Goal: Information Seeking & Learning: Learn about a topic

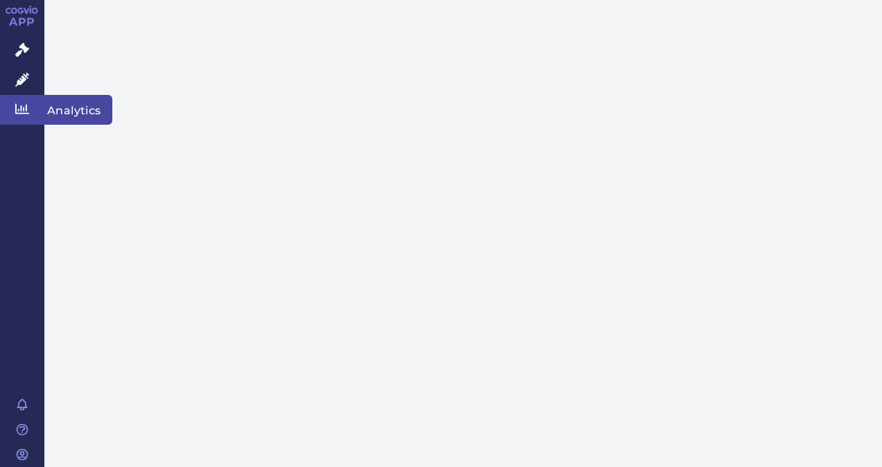
click at [16, 105] on icon at bounding box center [22, 109] width 14 height 10
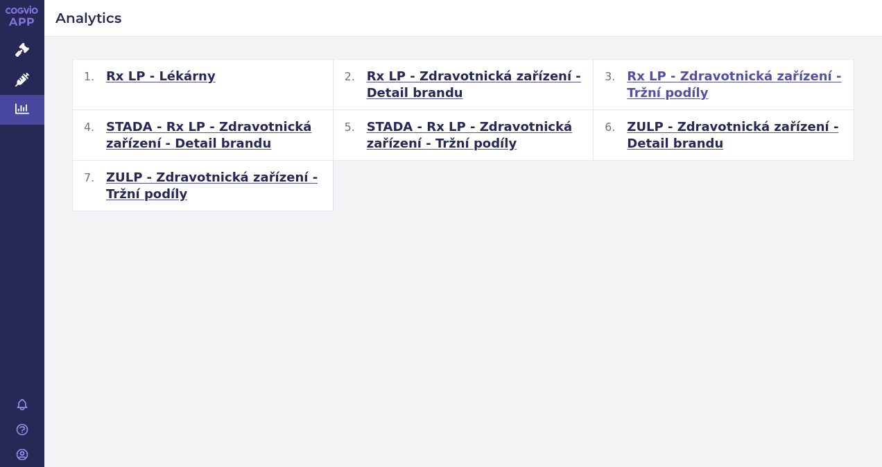
click at [658, 76] on span "Rx LP - Zdravotnická zařízení - Tržní podíly" at bounding box center [735, 84] width 216 height 33
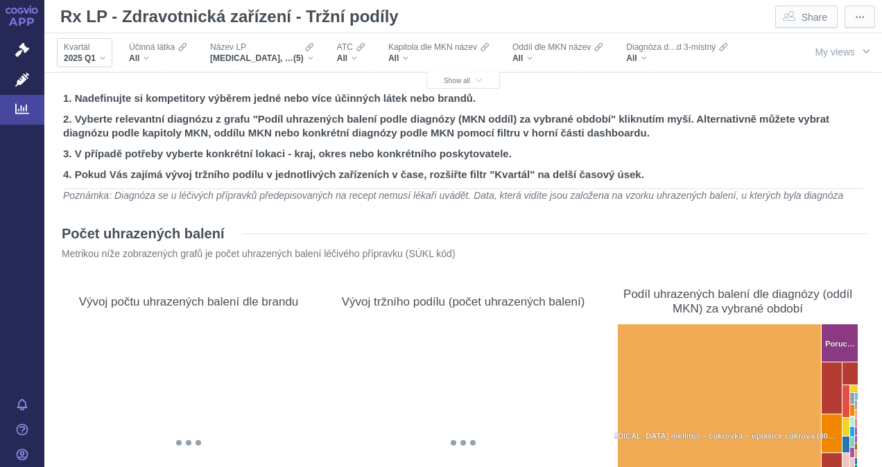
click at [100, 58] on div "2025 Q1" at bounding box center [85, 58] width 42 height 11
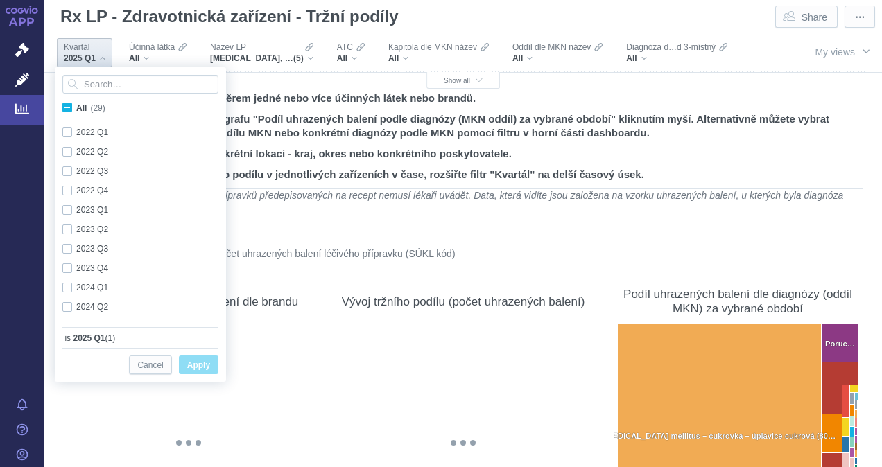
scroll to position [369, 0]
click at [288, 353] on div "@keyframes GDC-pop { 0%, 80%, 100% { transform: scale(0); } 40% { transform: sc…" at bounding box center [188, 443] width 247 height 238
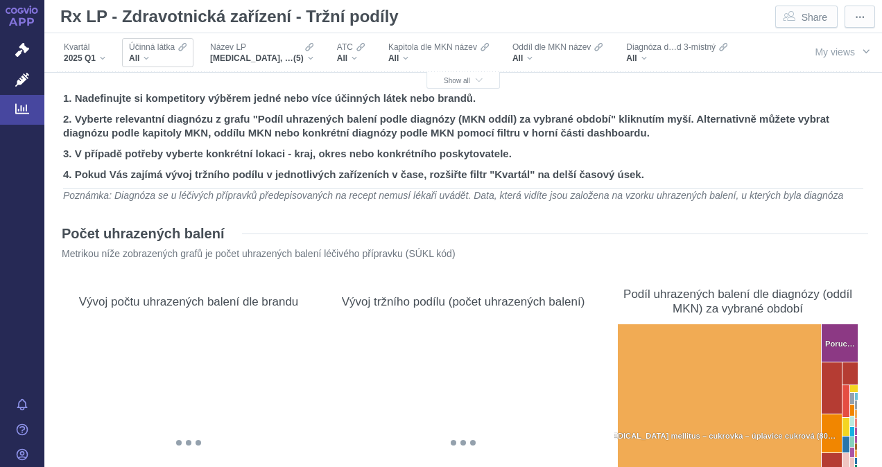
click at [147, 58] on div "All" at bounding box center [158, 58] width 58 height 11
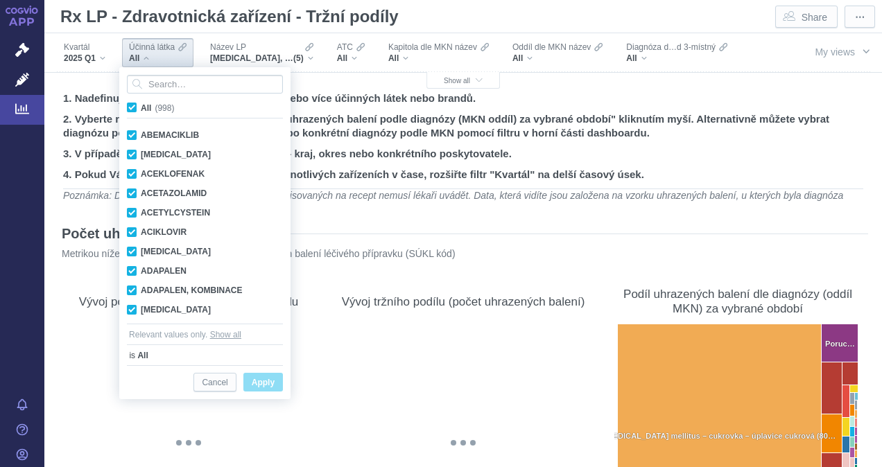
click at [141, 107] on span "All (998)" at bounding box center [157, 108] width 33 height 10
click at [141, 107] on input "All (998)" at bounding box center [145, 104] width 9 height 9
checkbox input "false"
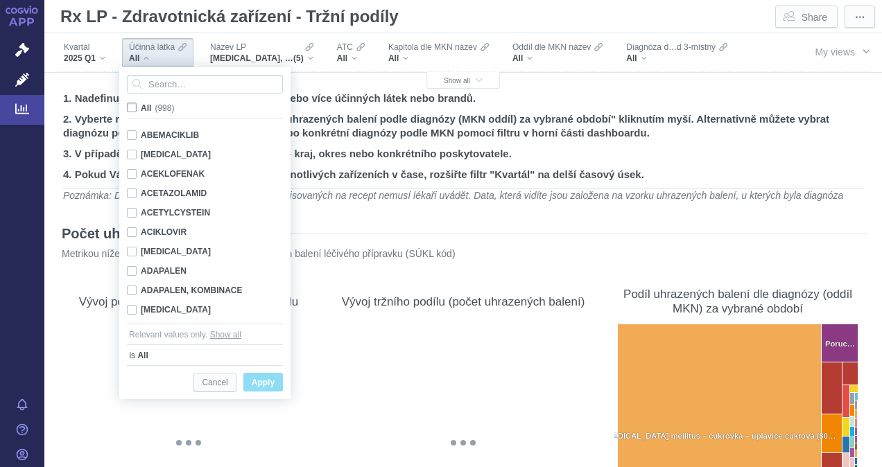
checkbox input "false"
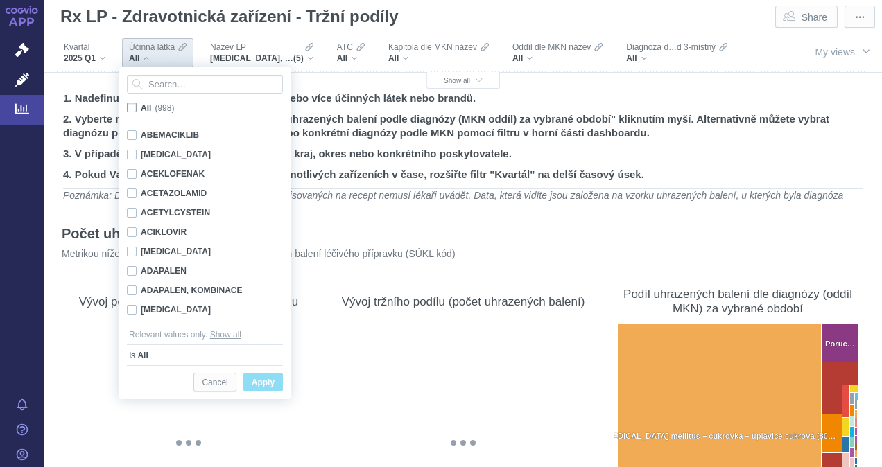
checkbox input "false"
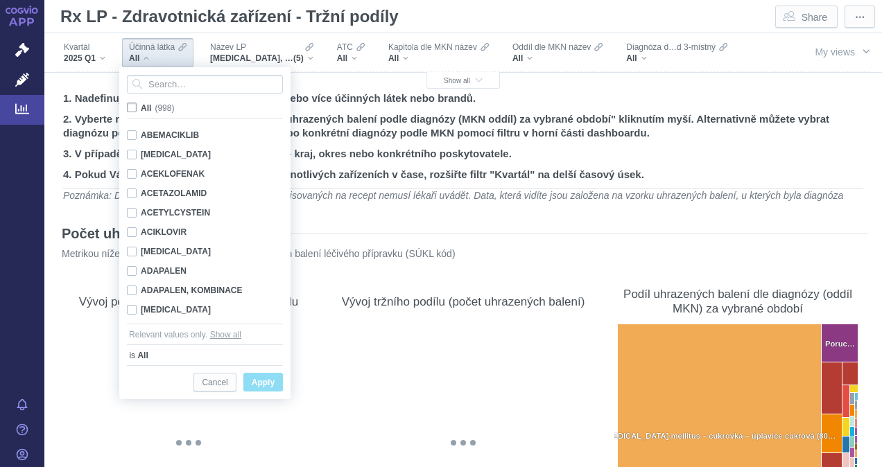
checkbox input "false"
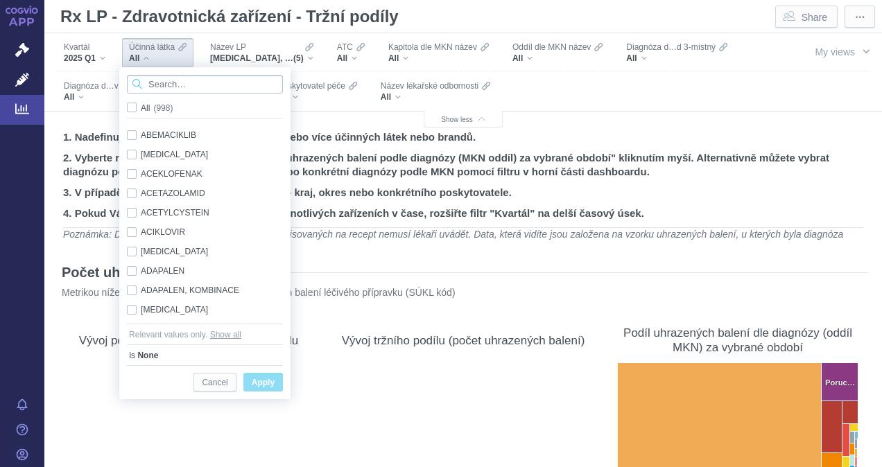
click at [157, 88] on input "Search attribute values" at bounding box center [205, 84] width 156 height 19
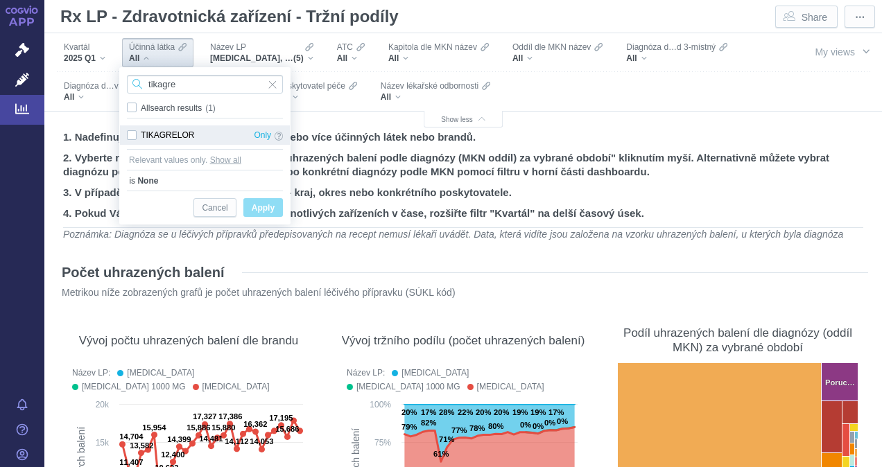
type input "tikagre"
click at [130, 132] on div "TIKAGRELOR Only" at bounding box center [205, 134] width 170 height 19
checkbox input "true"
click at [269, 211] on span "Apply" at bounding box center [263, 208] width 23 height 17
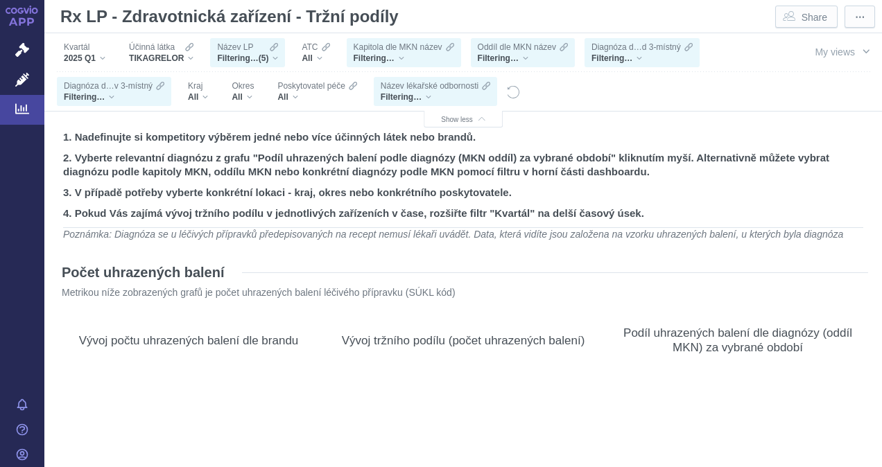
click at [274, 64] on div "Název LP Filtering… (5)" at bounding box center [247, 52] width 75 height 29
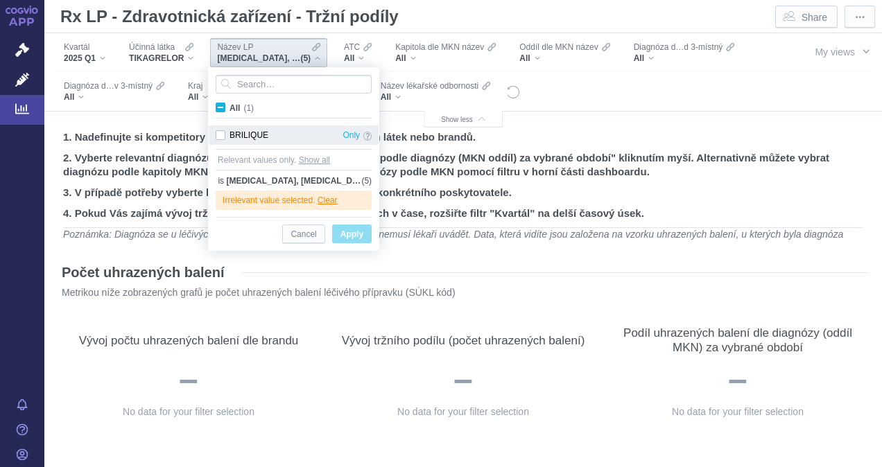
click at [216, 133] on div "BRILIQUE Only" at bounding box center [294, 134] width 170 height 19
checkbox input "true"
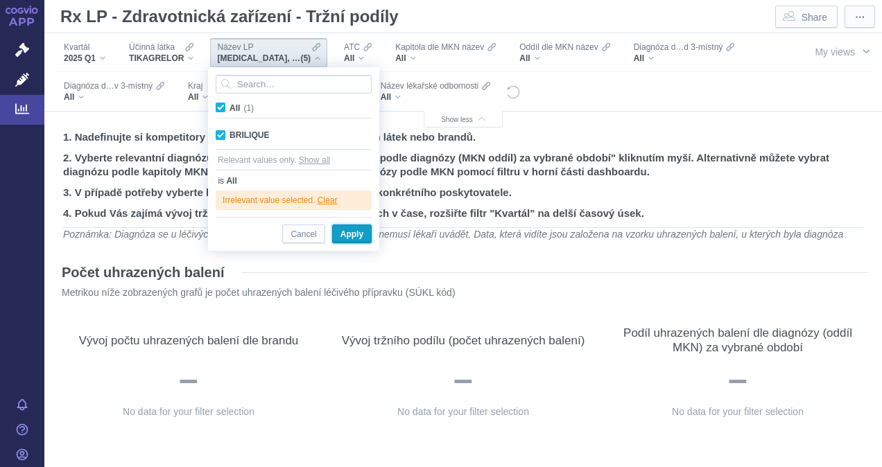
click at [358, 236] on span "Apply" at bounding box center [351, 234] width 23 height 17
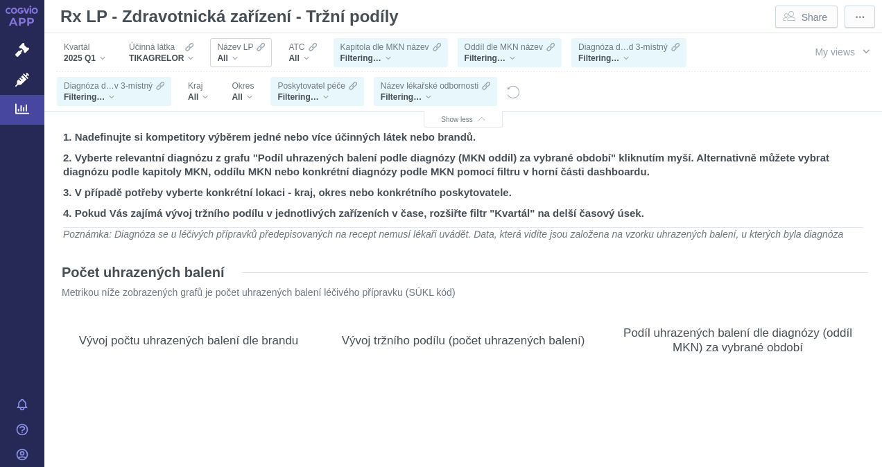
click at [234, 58] on div "All" at bounding box center [241, 58] width 48 height 11
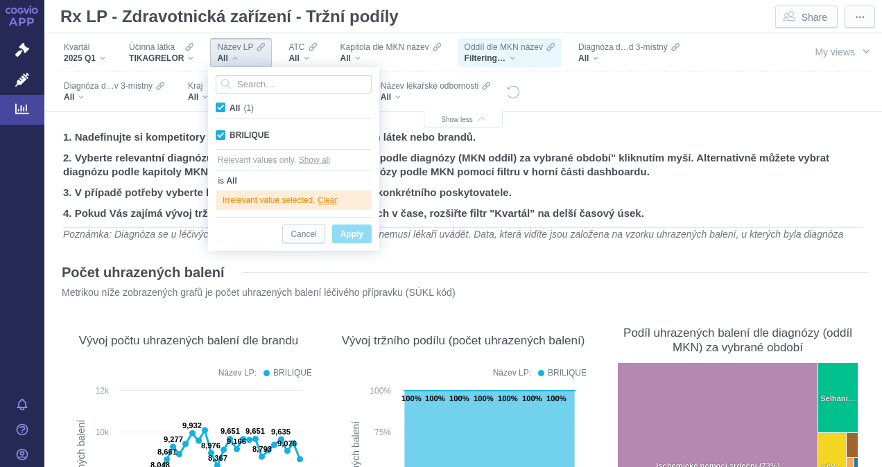
click at [348, 234] on span "Apply" at bounding box center [351, 234] width 23 height 17
click at [550, 319] on icon "Show as table" at bounding box center [556, 315] width 12 height 12
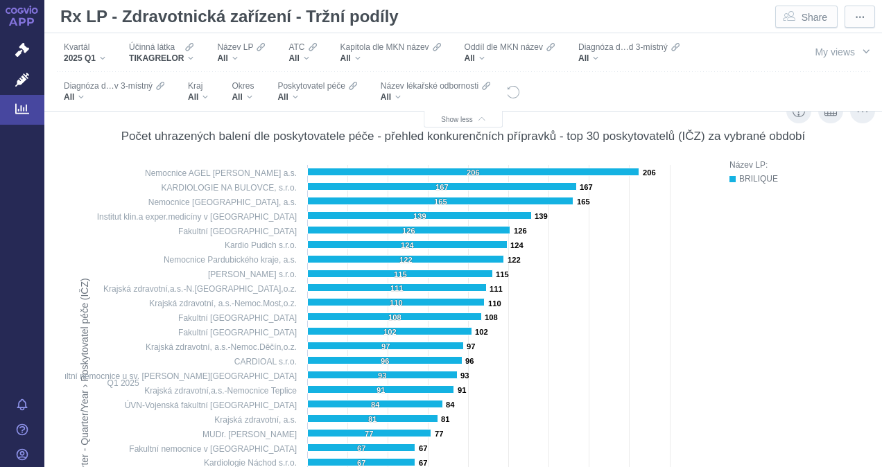
scroll to position [485, 0]
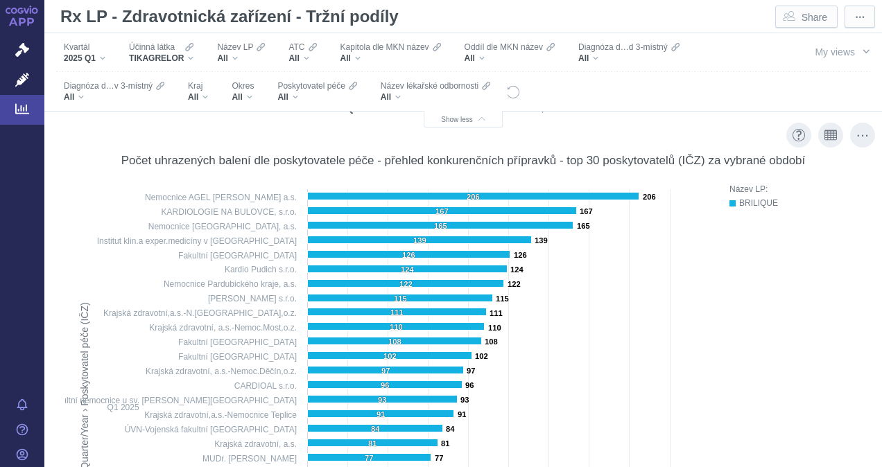
drag, startPoint x: 100, startPoint y: 334, endPoint x: 132, endPoint y: 331, distance: 31.4
click at [129, 331] on rect at bounding box center [390, 426] width 639 height 488
click at [240, 386] on rect at bounding box center [390, 426] width 639 height 488
click at [581, 363] on rect at bounding box center [390, 426] width 639 height 488
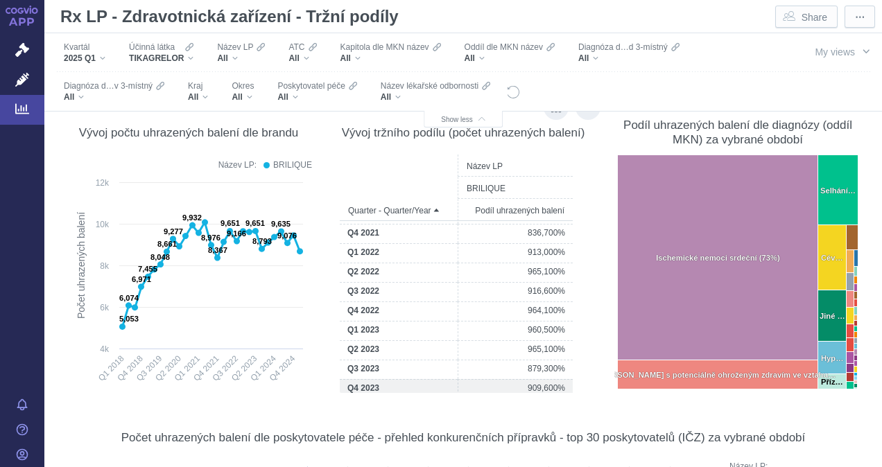
scroll to position [391, 0]
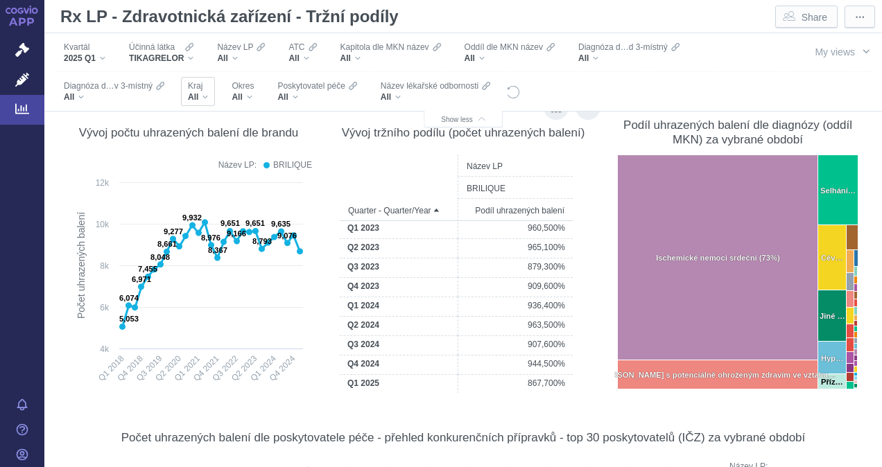
click at [205, 100] on div "All" at bounding box center [198, 96] width 20 height 11
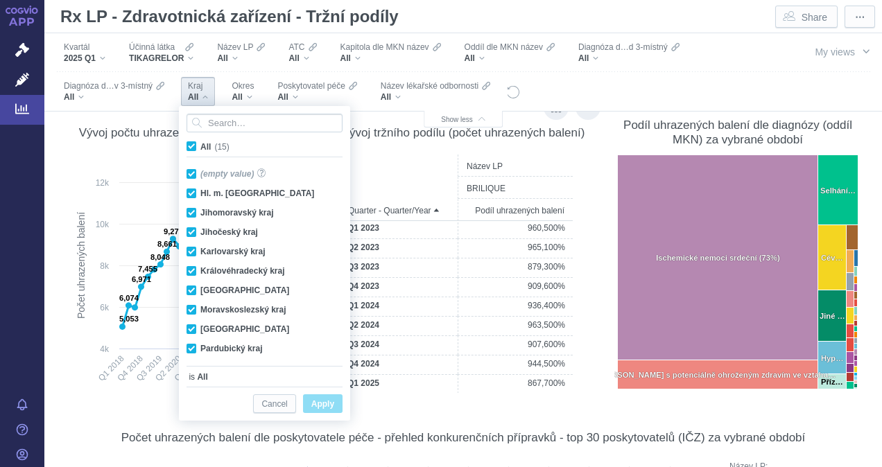
click at [200, 142] on span "All (15)" at bounding box center [214, 147] width 29 height 10
click at [200, 141] on input "All (15)" at bounding box center [204, 143] width 9 height 9
checkbox input "false"
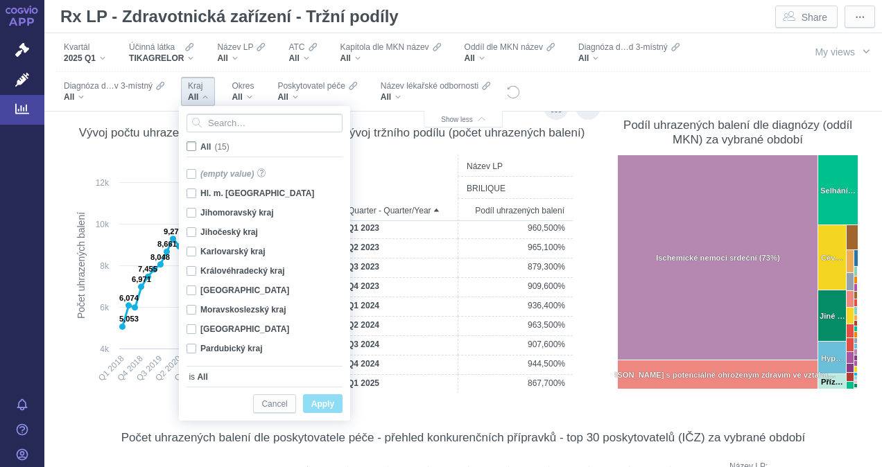
checkbox input "false"
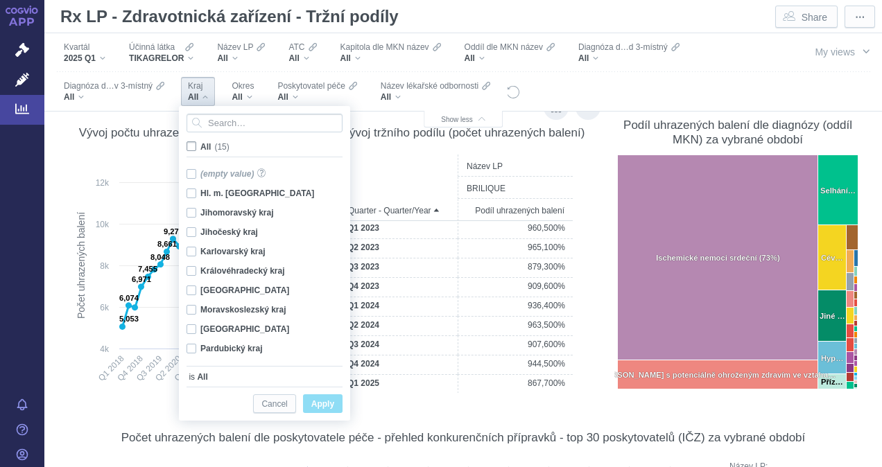
checkbox input "false"
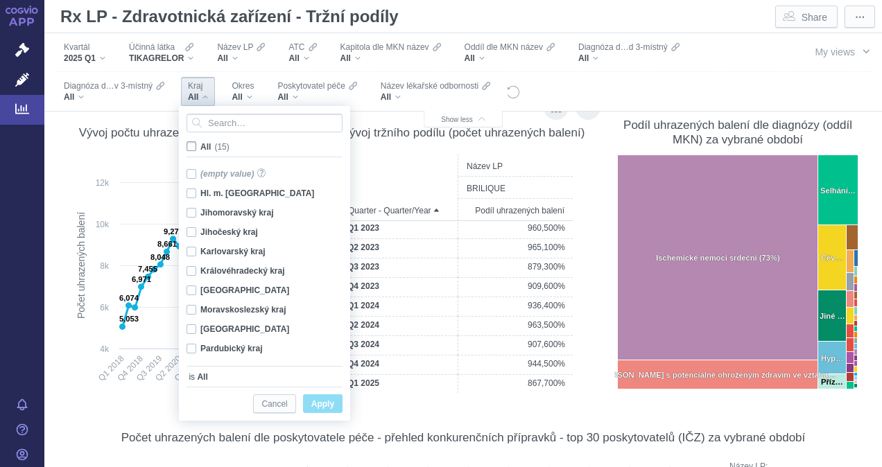
checkbox input "false"
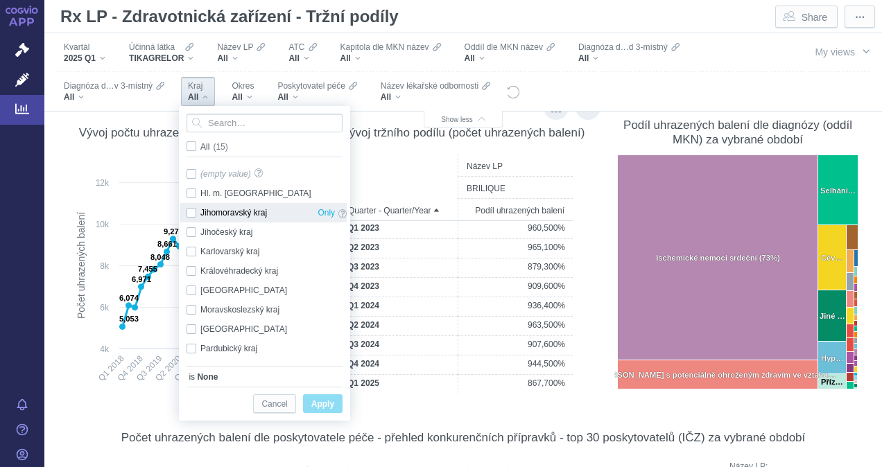
click at [193, 209] on div "Jihomoravský kraj Only" at bounding box center [267, 212] width 174 height 19
checkbox input "true"
click at [321, 401] on span "Apply" at bounding box center [322, 404] width 23 height 17
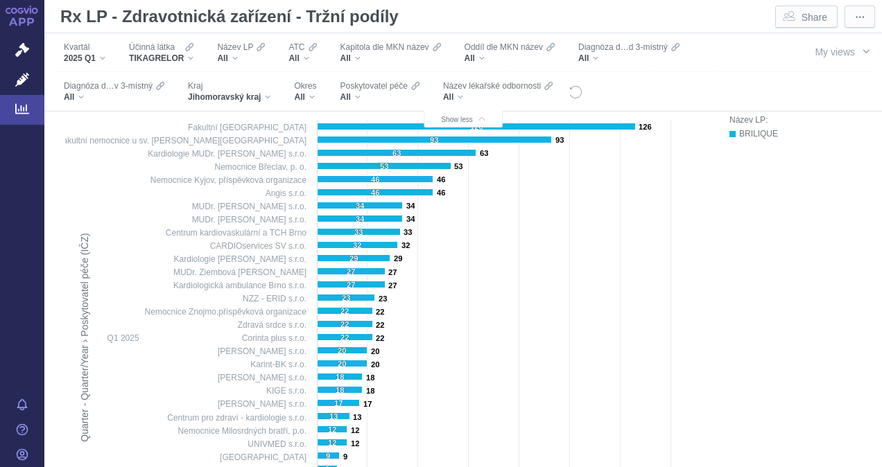
scroll to position [485, 0]
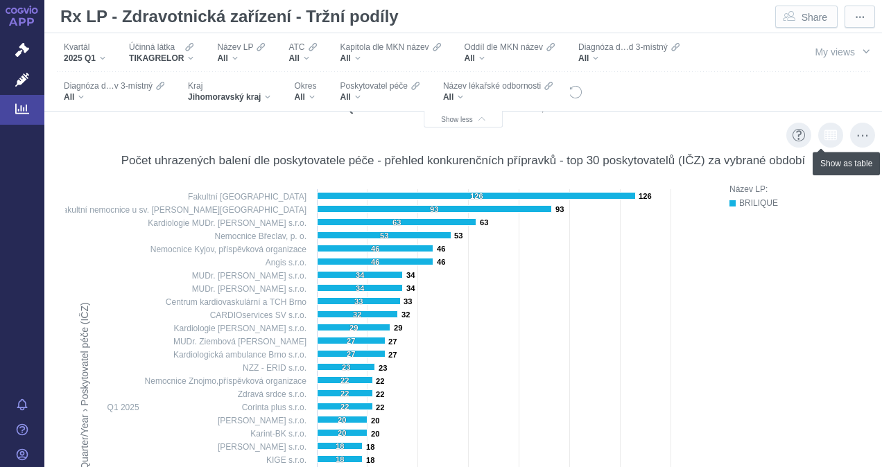
click at [824, 134] on icon "Show as table" at bounding box center [830, 135] width 12 height 12
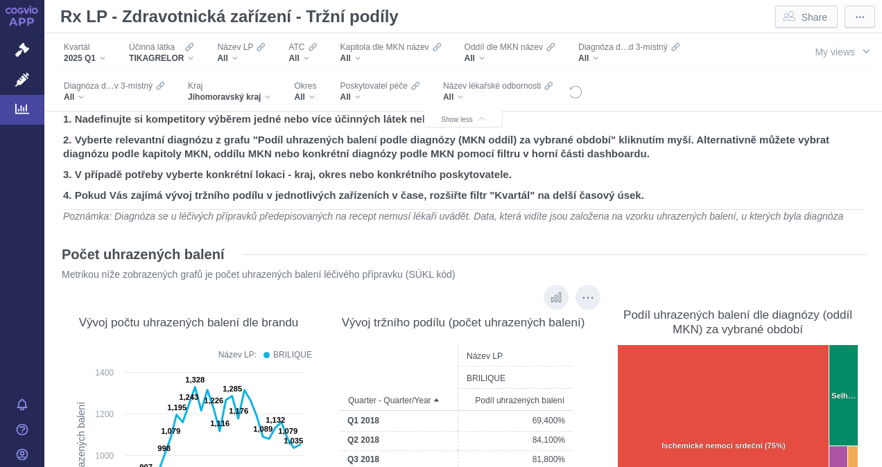
scroll to position [0, 0]
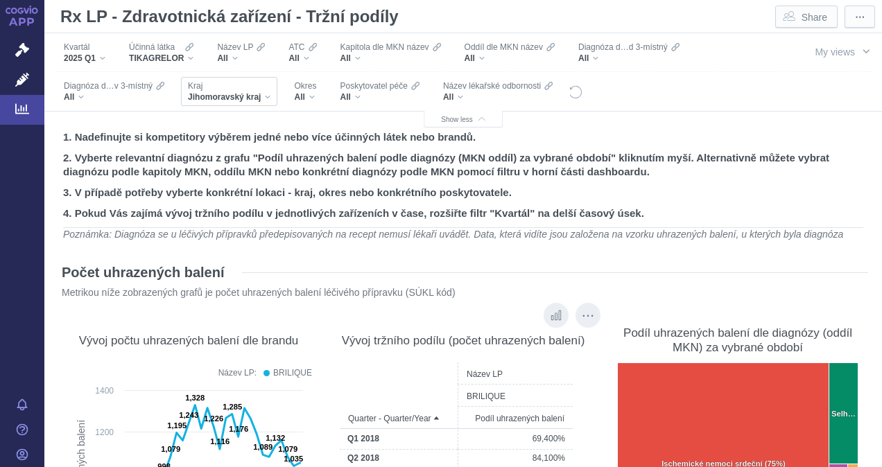
click at [269, 100] on div "Jihomoravský kraj" at bounding box center [229, 96] width 82 height 11
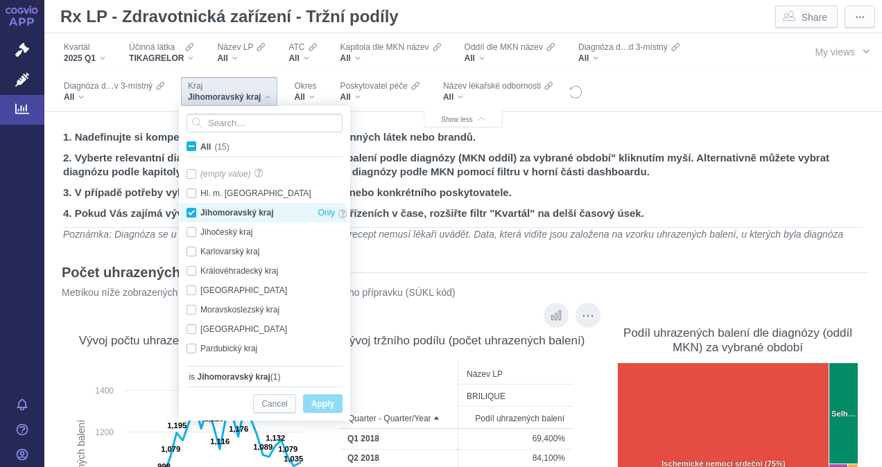
click at [190, 209] on div "Jihomoravský kraj Only" at bounding box center [267, 212] width 174 height 19
checkbox input "false"
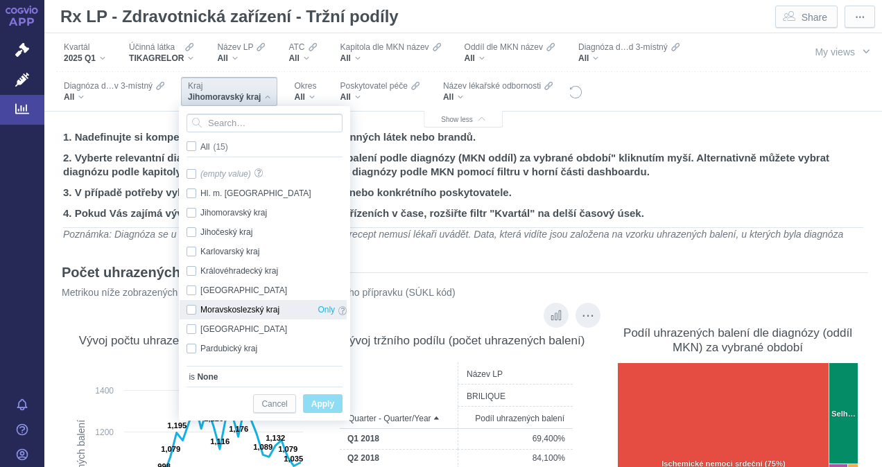
click at [193, 307] on div "Moravskoslezský kraj Only" at bounding box center [267, 309] width 174 height 19
checkbox input "true"
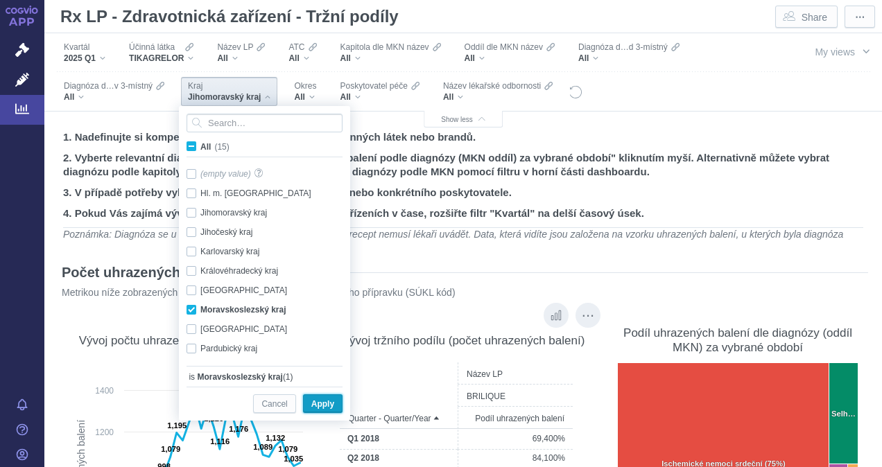
click at [331, 401] on span "Apply" at bounding box center [322, 404] width 23 height 17
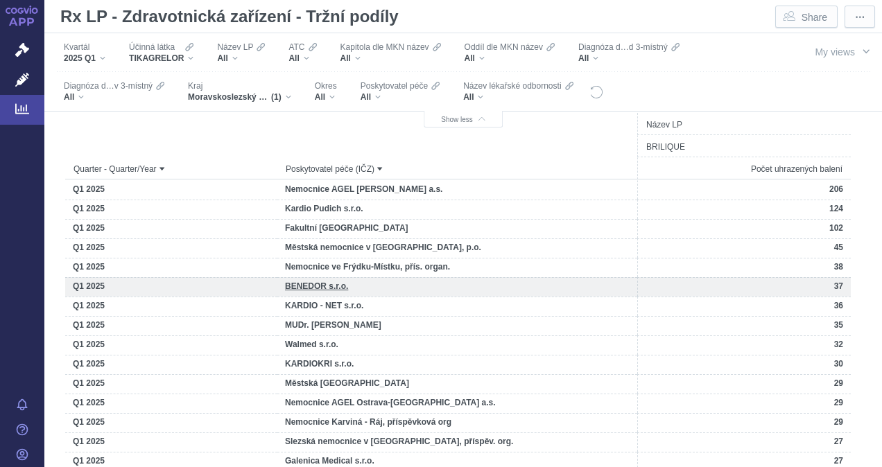
click at [295, 280] on div "BENEDOR s.r.o." at bounding box center [457, 286] width 360 height 19
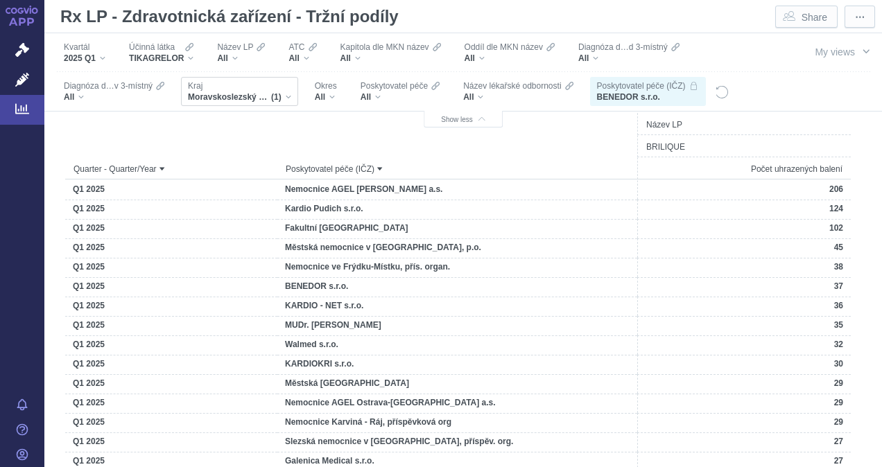
click at [283, 91] on div "Kraj Moravskoslezský kraj (1)" at bounding box center [239, 91] width 103 height 22
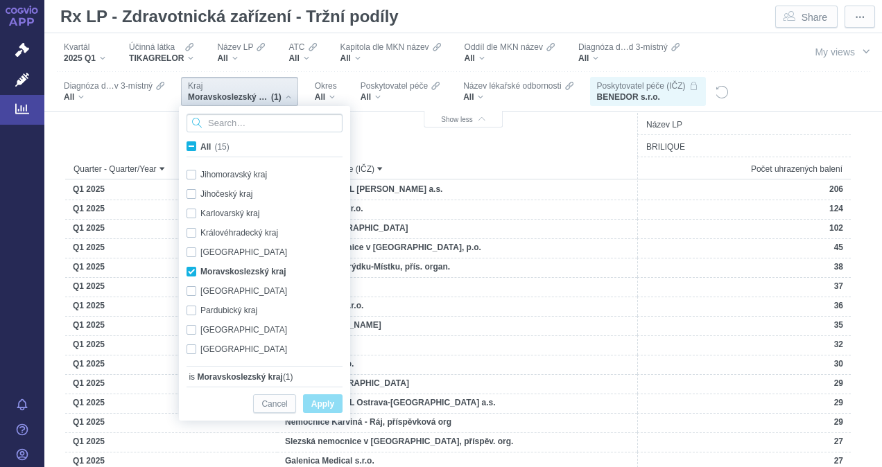
scroll to position [49, 0]
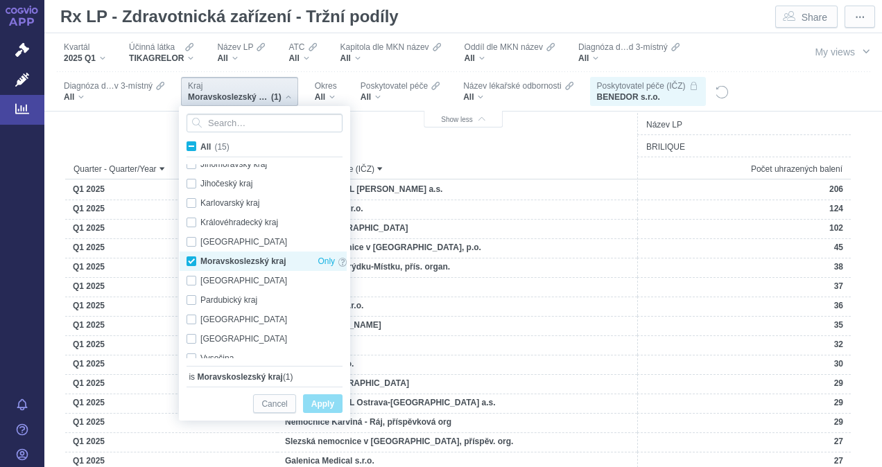
click at [190, 259] on div "Moravskoslezský kraj Only" at bounding box center [267, 261] width 174 height 19
checkbox input "false"
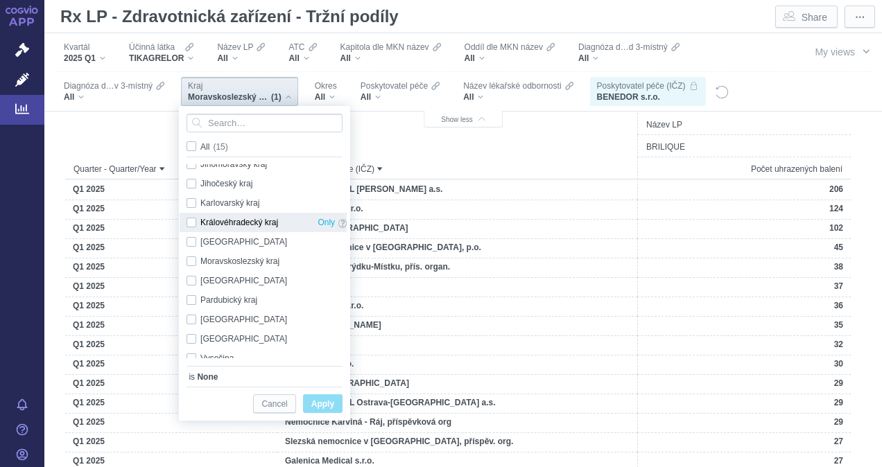
click at [189, 222] on div "Královéhradecký kraj Only" at bounding box center [267, 222] width 174 height 19
checkbox input "true"
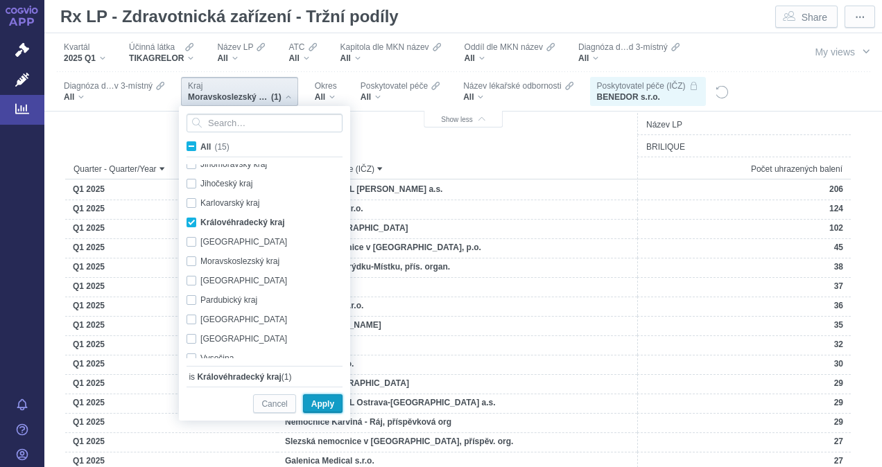
click at [322, 406] on span "Apply" at bounding box center [322, 404] width 23 height 17
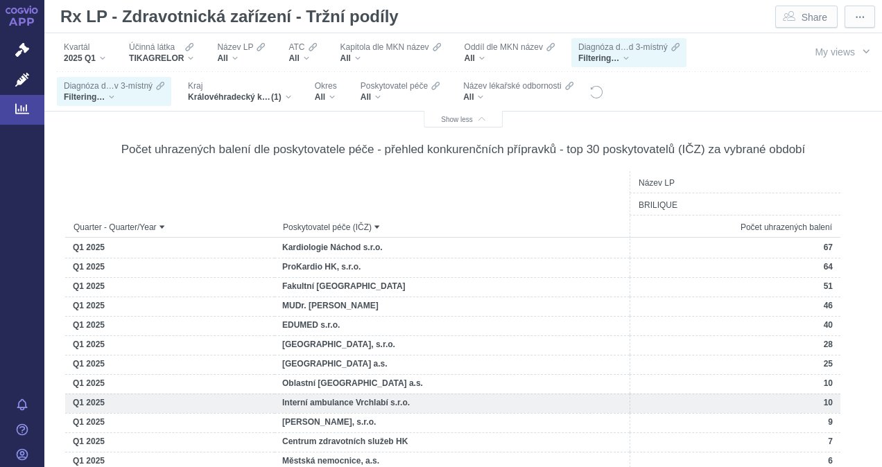
scroll to position [416, 0]
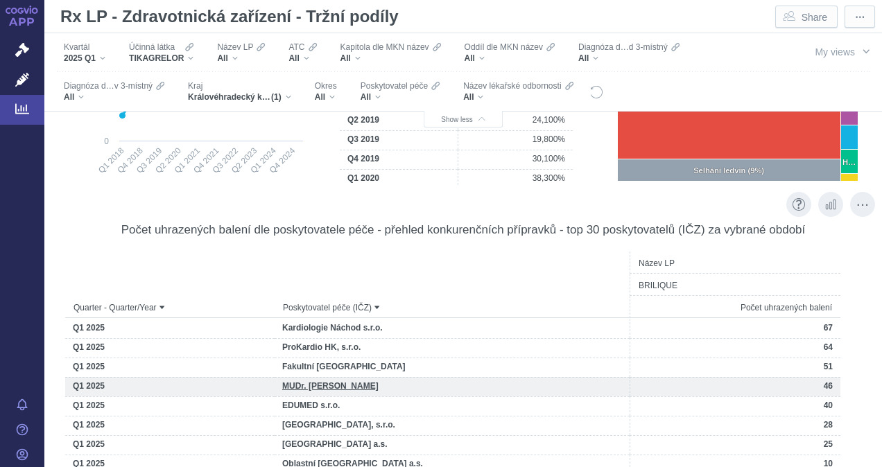
click at [331, 386] on span "MUDr. [PERSON_NAME]" at bounding box center [330, 386] width 96 height 10
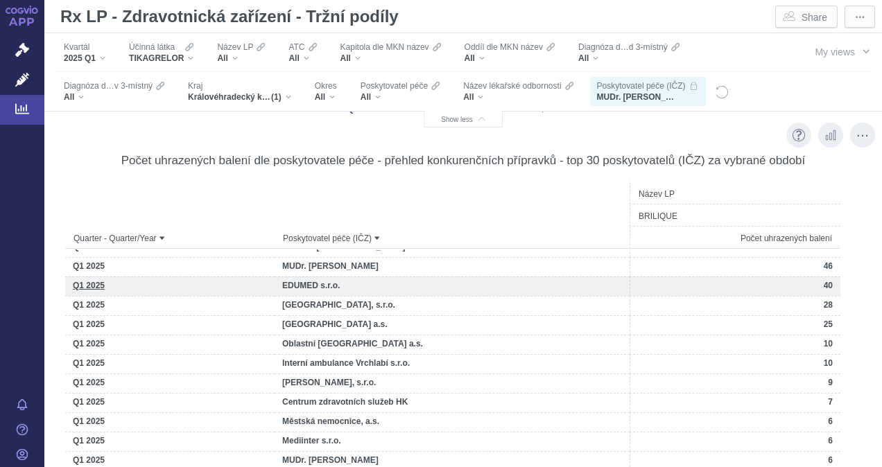
scroll to position [69, 0]
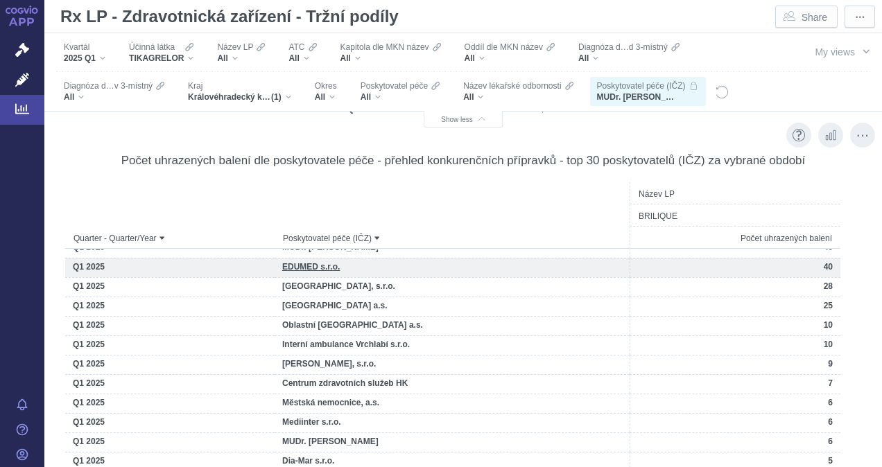
click at [312, 263] on span "EDUMED s.r.o." at bounding box center [311, 267] width 58 height 10
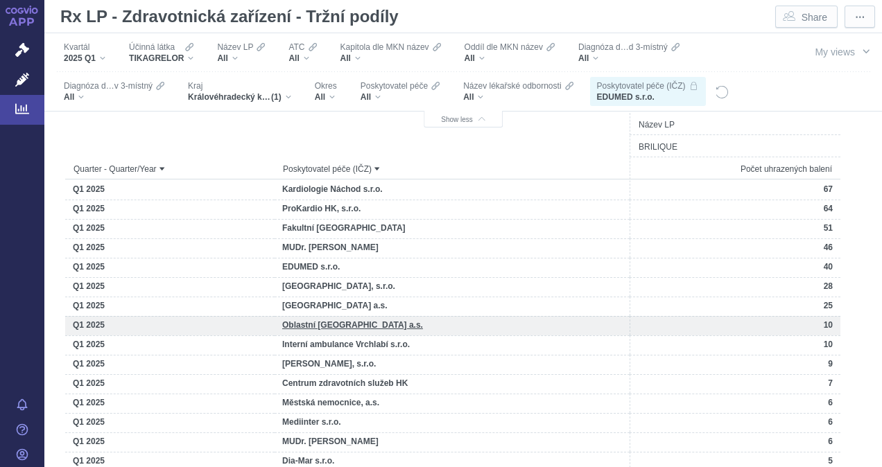
scroll to position [277, 0]
